Goal: Information Seeking & Learning: Learn about a topic

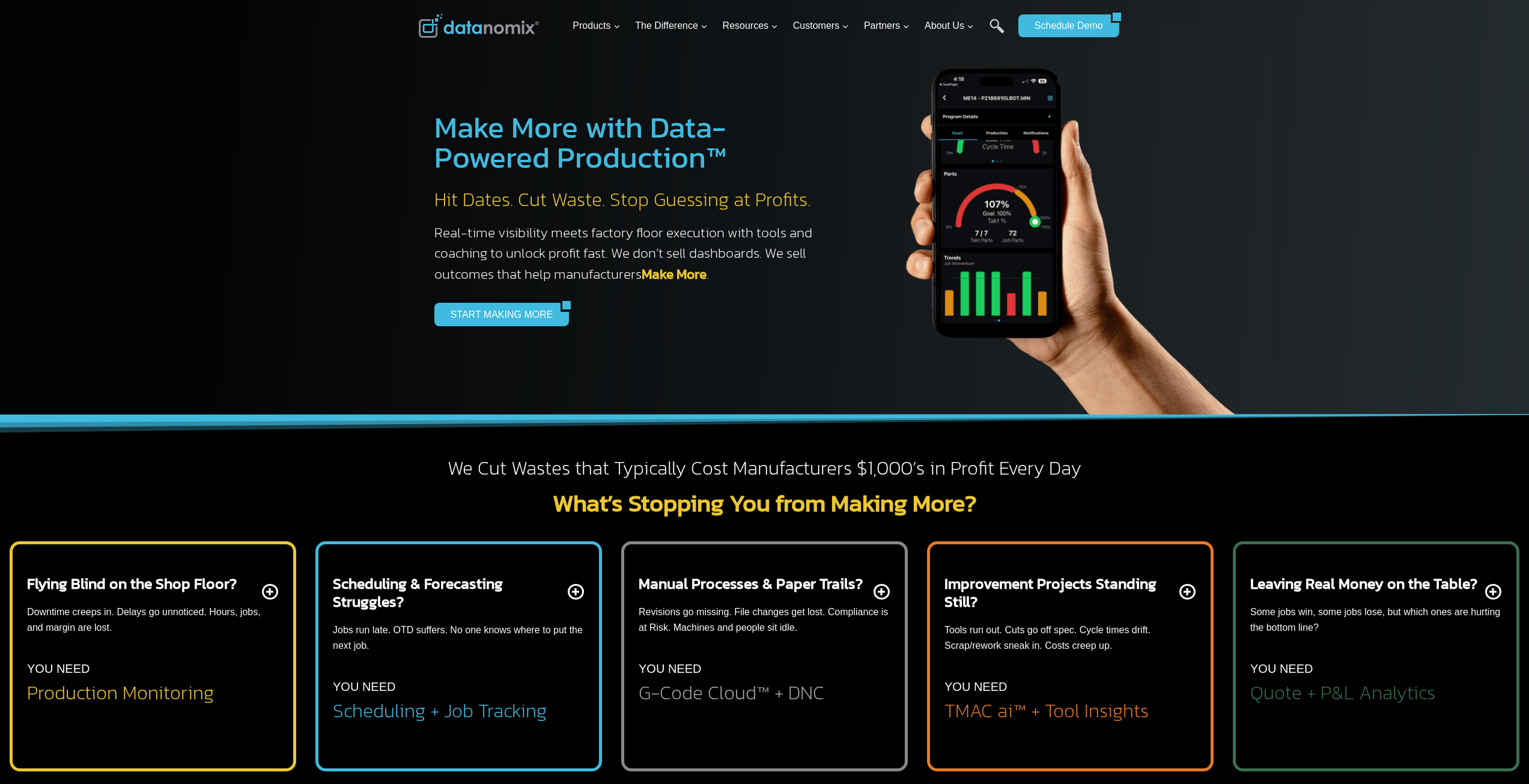
click at [1350, 617] on p "Some jobs win, some jobs lose, but which ones are hurting the bottom line?" at bounding box center [1375, 619] width 252 height 31
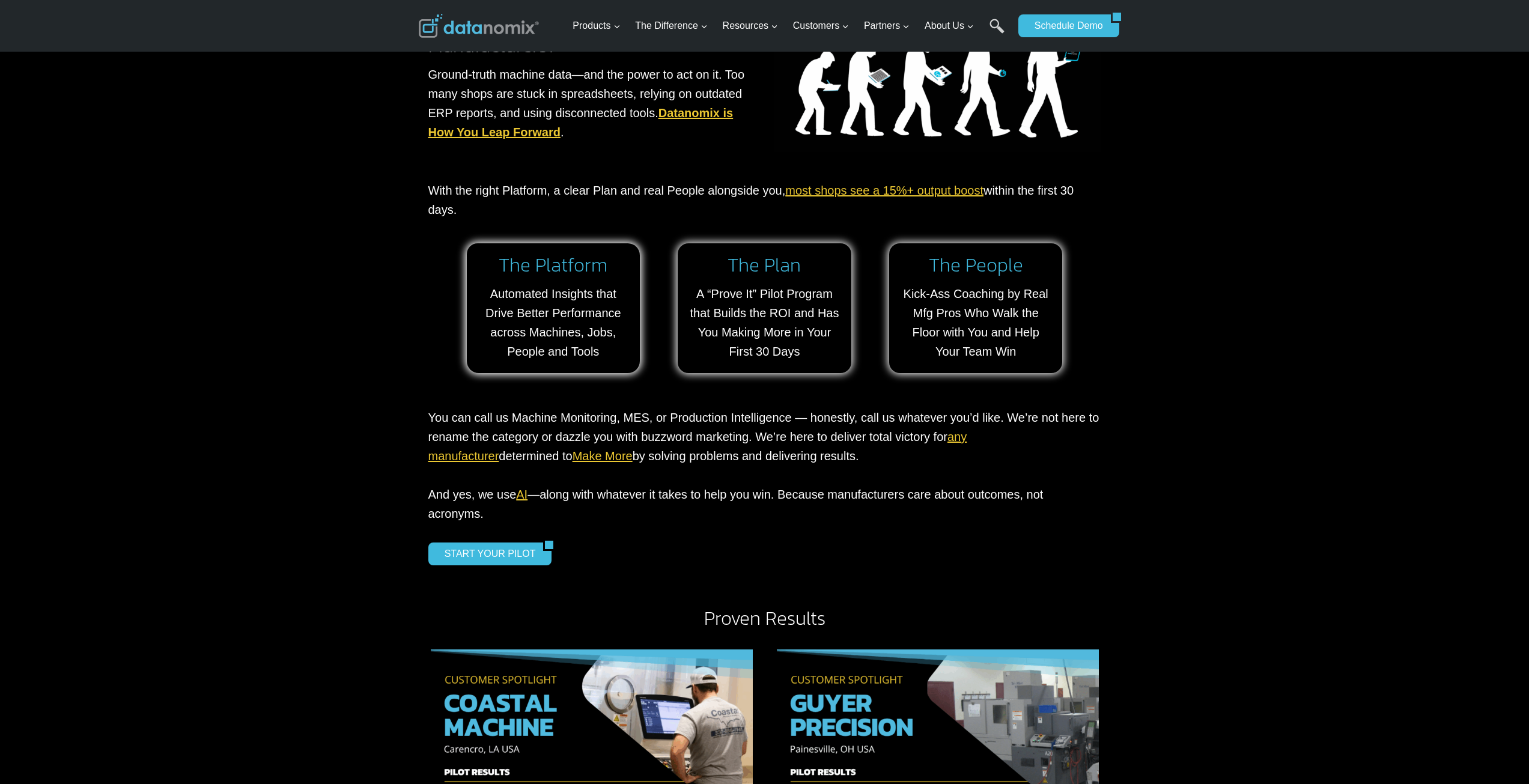
scroll to position [1201, 0]
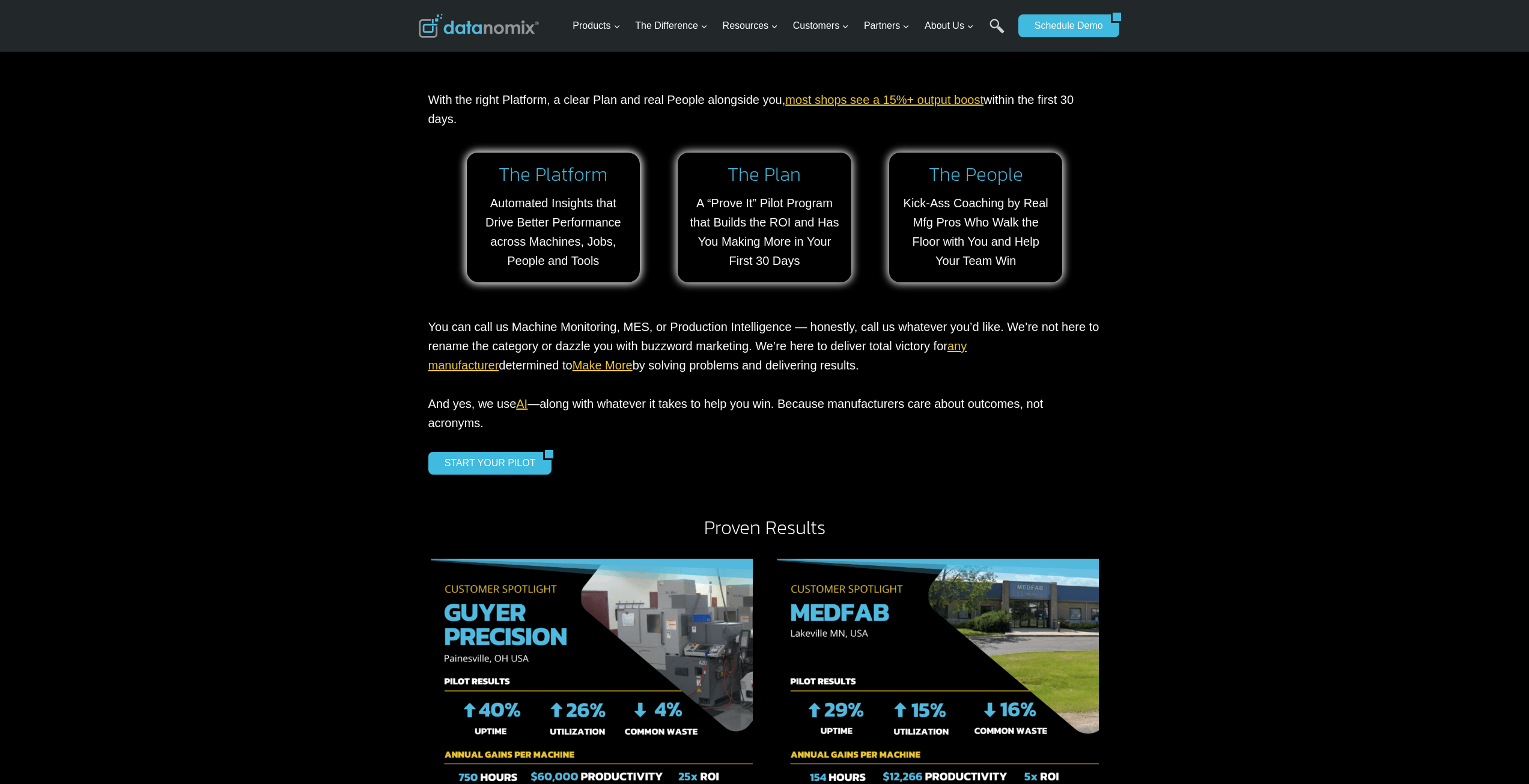
click at [524, 402] on link "AI" at bounding box center [522, 402] width 12 height 13
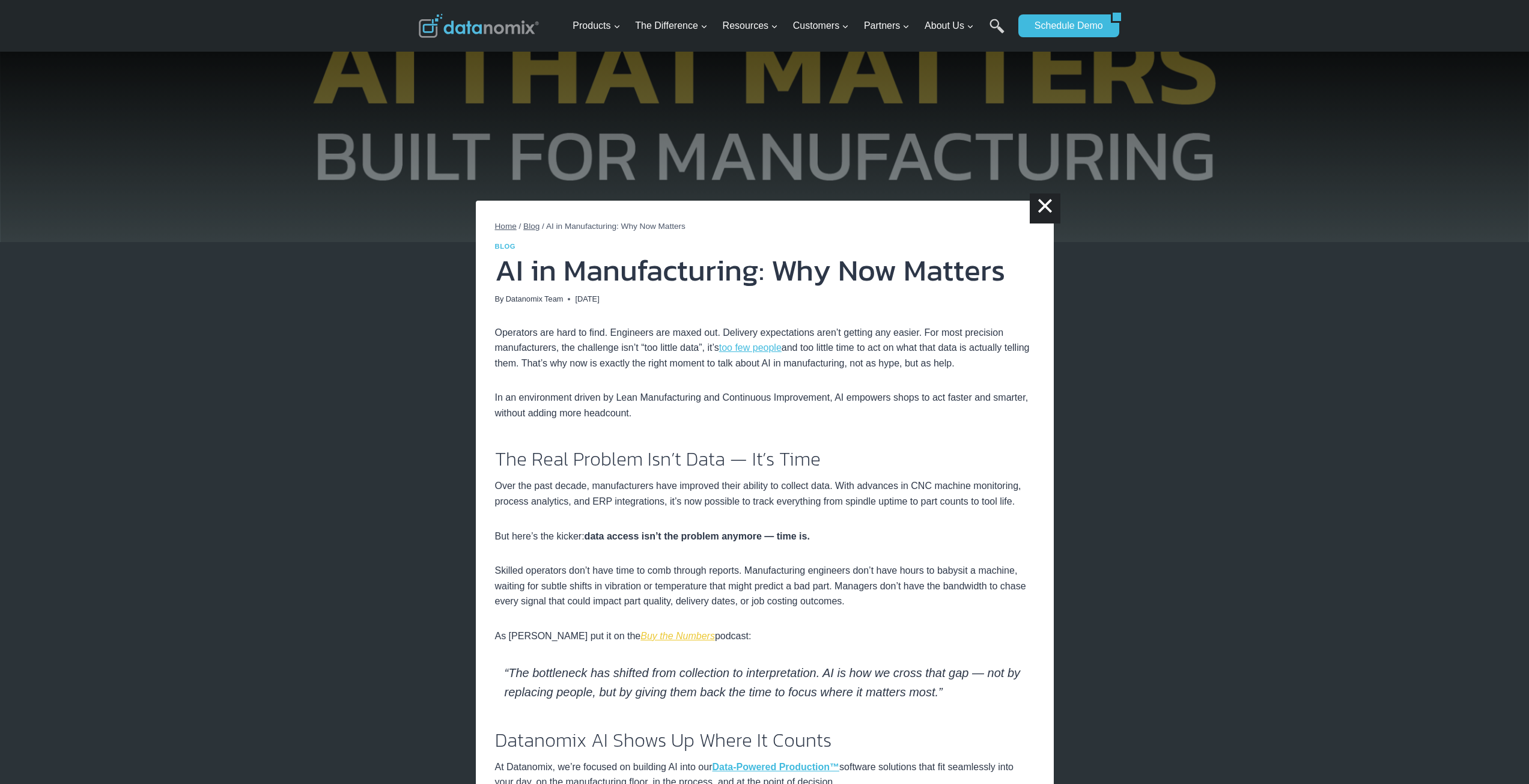
click at [675, 634] on em "Buy the Numbers" at bounding box center [677, 635] width 74 height 10
